Goal: Information Seeking & Learning: Learn about a topic

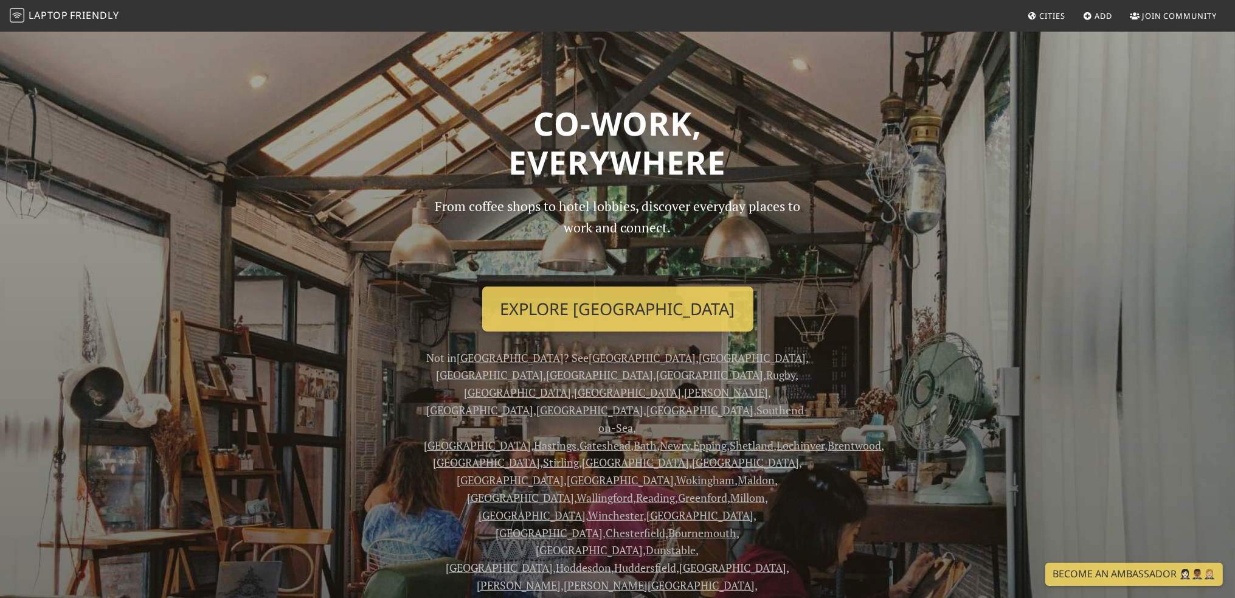
click at [574, 490] on link "[GEOGRAPHIC_DATA]" at bounding box center [520, 497] width 107 height 15
click at [579, 455] on link "Stirling" at bounding box center [561, 462] width 36 height 15
click at [644, 403] on link "[GEOGRAPHIC_DATA]" at bounding box center [589, 410] width 107 height 15
